Goal: Task Accomplishment & Management: Use online tool/utility

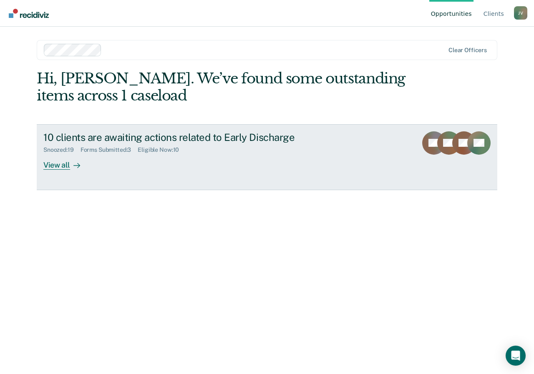
click at [65, 163] on div "View all" at bounding box center [66, 162] width 47 height 16
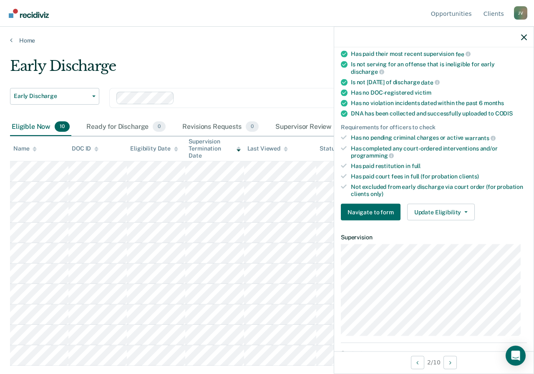
scroll to position [167, 0]
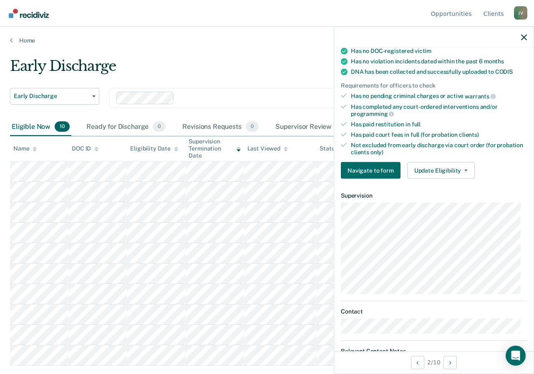
click at [307, 77] on div "Early Discharge" at bounding box center [250, 70] width 481 height 24
click at [466, 170] on button "Update Eligibility" at bounding box center [441, 170] width 68 height 17
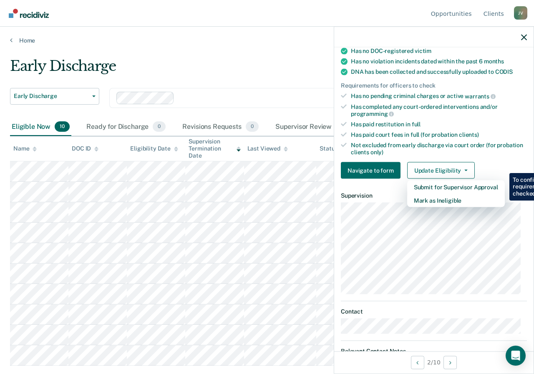
click at [252, 58] on div "Early Discharge" at bounding box center [250, 70] width 481 height 24
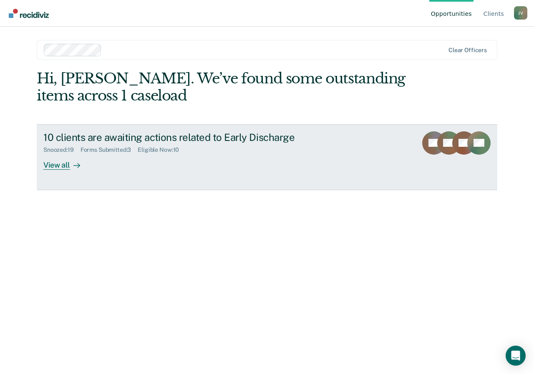
click at [76, 163] on icon at bounding box center [76, 165] width 7 height 7
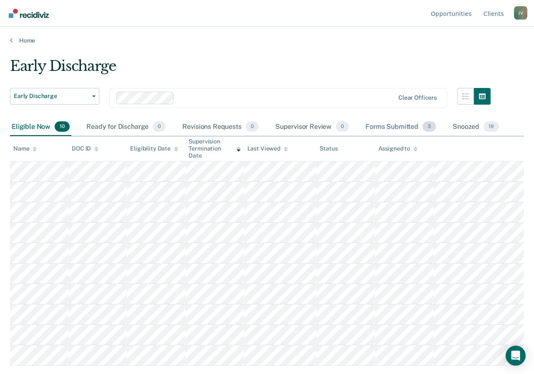
click at [426, 125] on span "3" at bounding box center [429, 126] width 13 height 11
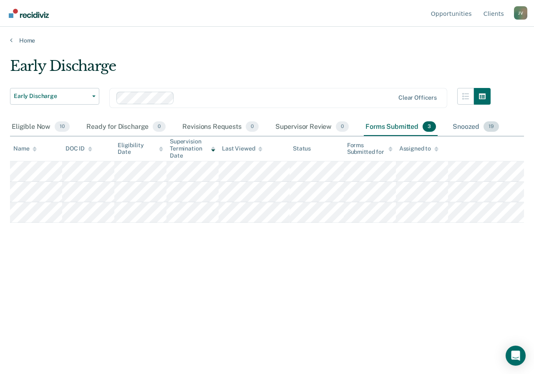
click at [470, 120] on div "Snoozed 19" at bounding box center [476, 127] width 50 height 18
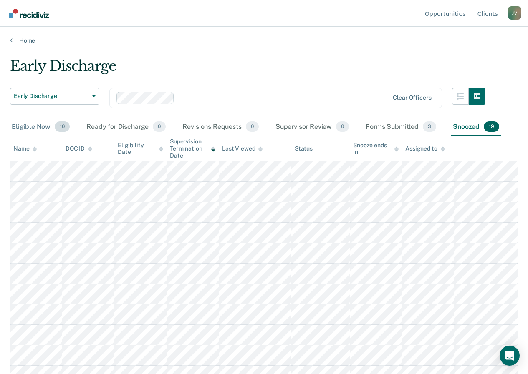
click at [50, 129] on div "Eligible Now 10" at bounding box center [40, 127] width 61 height 18
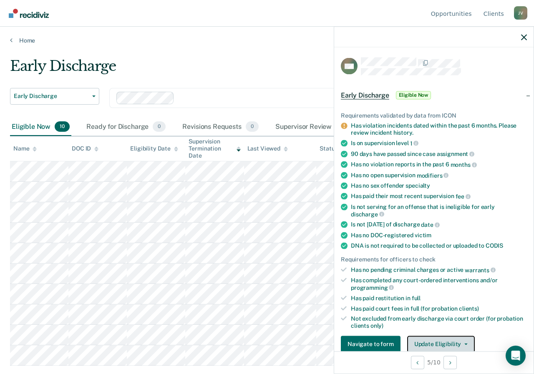
click at [433, 339] on button "Update Eligibility" at bounding box center [441, 344] width 68 height 17
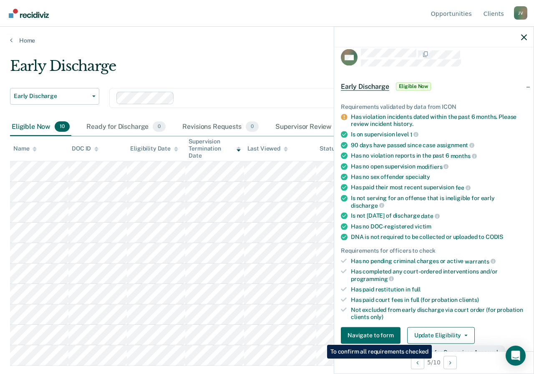
scroll to position [134, 0]
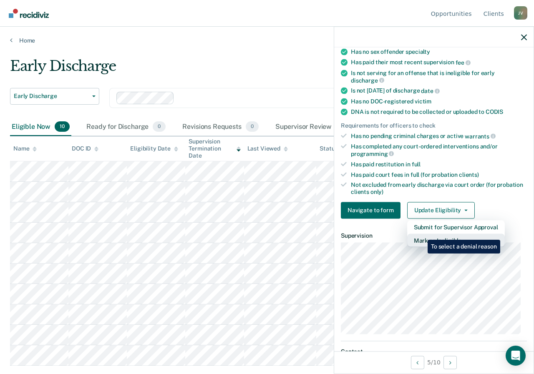
click at [422, 234] on button "Mark as Ineligible" at bounding box center [456, 240] width 98 height 13
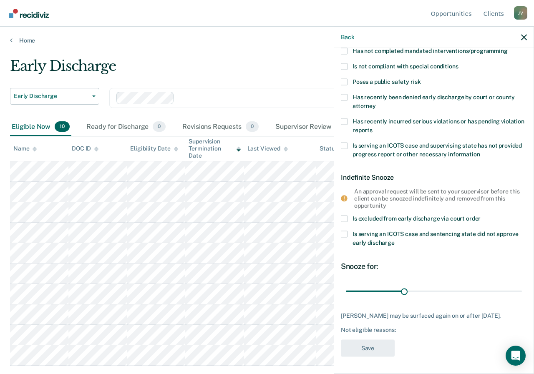
click at [382, 216] on label "Is excluded from early discharge via court order" at bounding box center [434, 220] width 186 height 9
click at [481, 216] on input "Is excluded from early discharge via court order" at bounding box center [481, 216] width 0 height 0
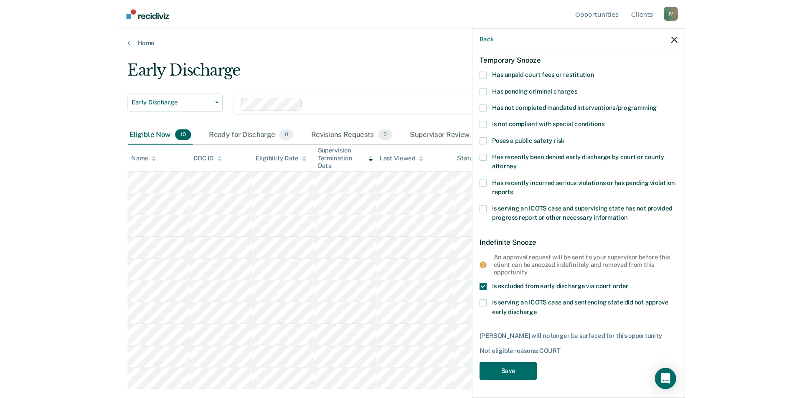
scroll to position [35, 0]
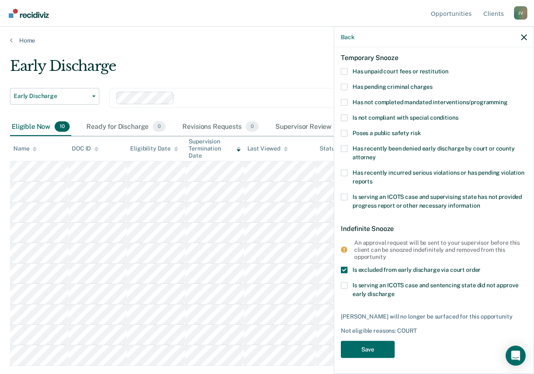
click at [348, 266] on div "MO Temporary Snooze Has unpaid court fees or restitution Has pending criminal c…" at bounding box center [434, 193] width 186 height 341
click at [344, 267] on span at bounding box center [344, 270] width 7 height 7
click at [481, 267] on input "Is excluded from early discharge via court order" at bounding box center [481, 267] width 0 height 0
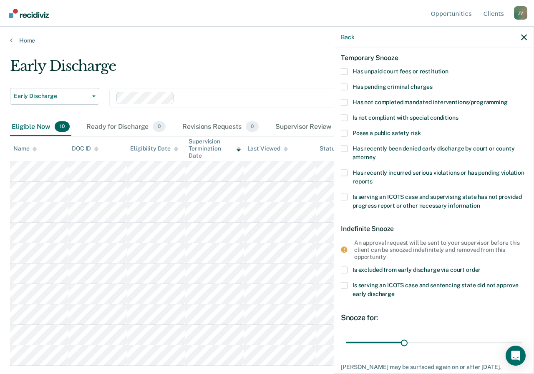
click at [344, 287] on span at bounding box center [344, 286] width 7 height 7
click at [395, 291] on input "Is serving an ICOTS case and sentencing state did not approve early discharge" at bounding box center [395, 291] width 0 height 0
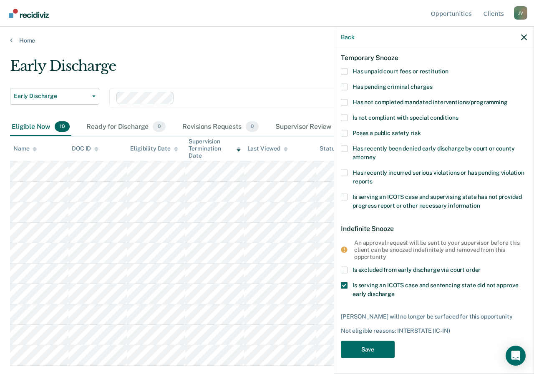
click at [344, 285] on span at bounding box center [344, 286] width 7 height 7
click at [395, 291] on input "Is serving an ICOTS case and sentencing state did not approve early discharge" at bounding box center [395, 291] width 0 height 0
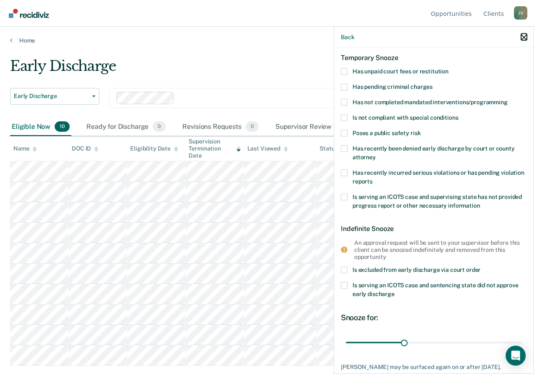
click at [524, 38] on icon "button" at bounding box center [524, 37] width 6 height 6
